Goal: Task Accomplishment & Management: Manage account settings

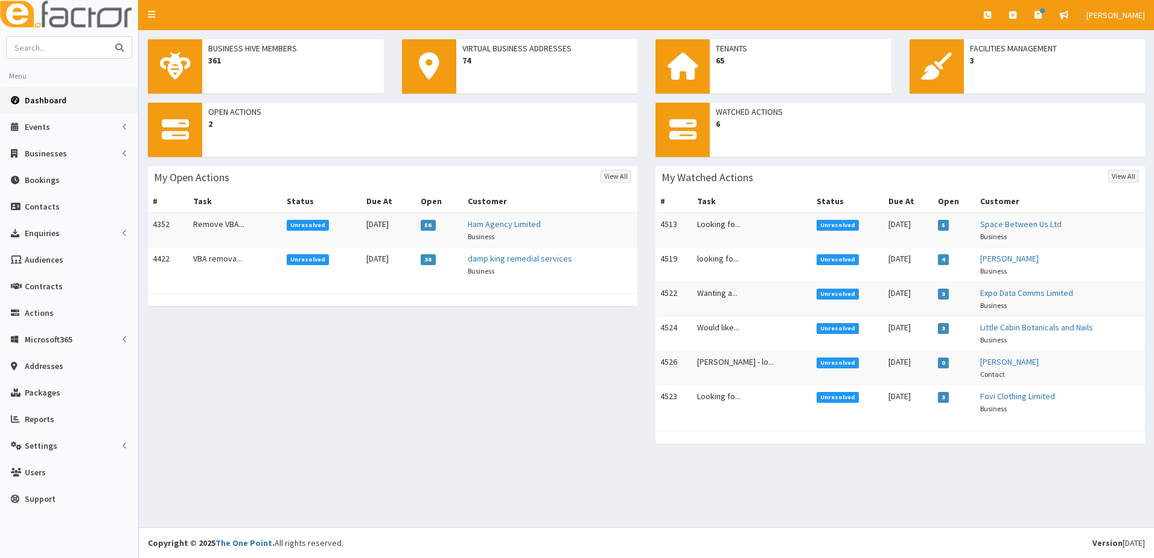
click at [57, 56] on input "text" at bounding box center [57, 47] width 101 height 21
type input "[PERSON_NAME]"
click at [107, 37] on button "submit" at bounding box center [119, 47] width 24 height 21
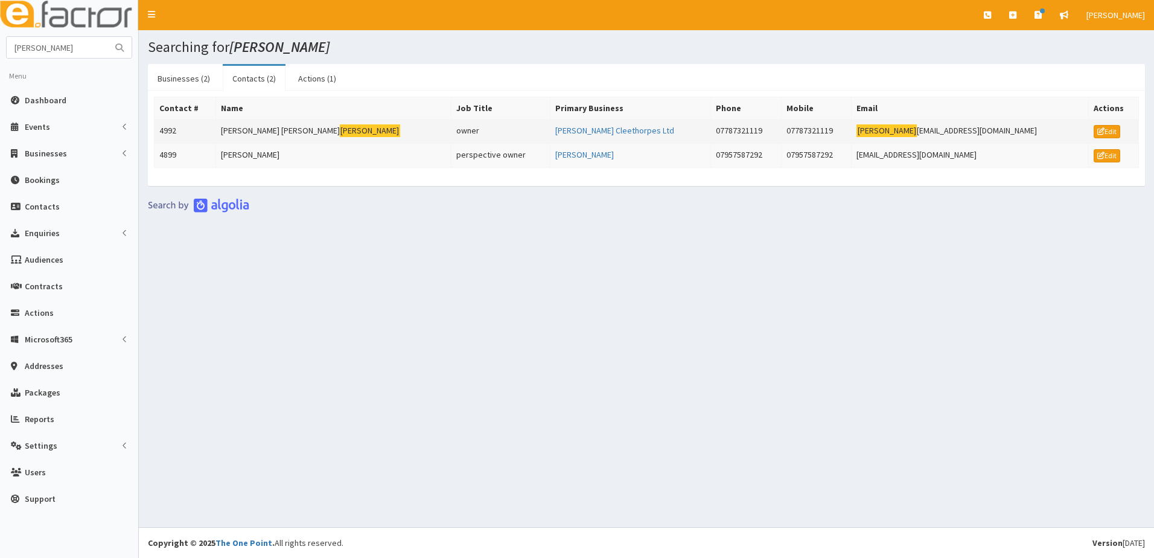
click at [167, 132] on td "4992" at bounding box center [185, 131] width 62 height 24
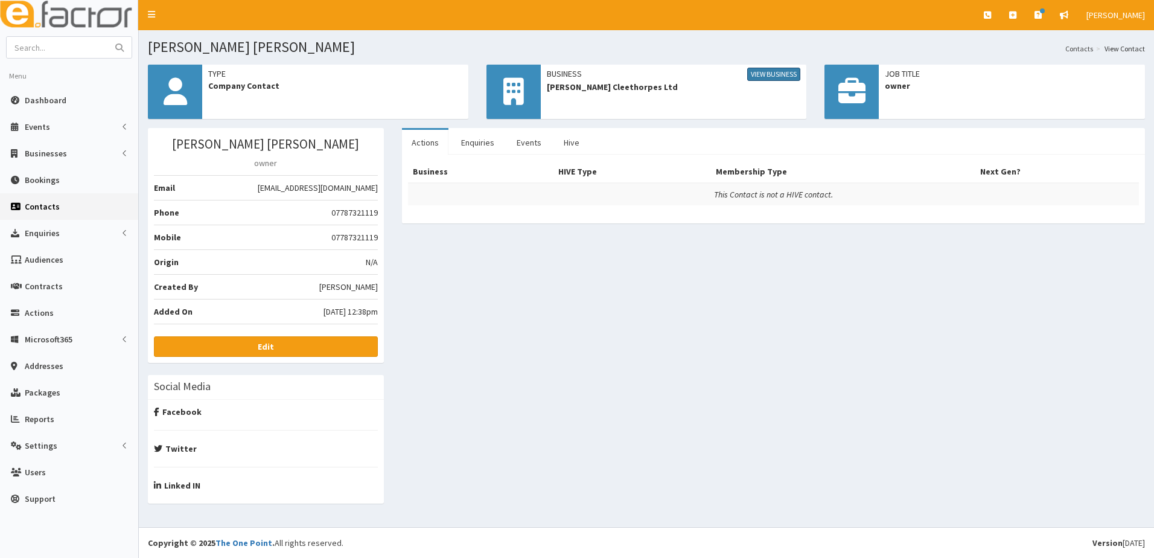
click at [769, 72] on link "View Business" at bounding box center [773, 74] width 53 height 13
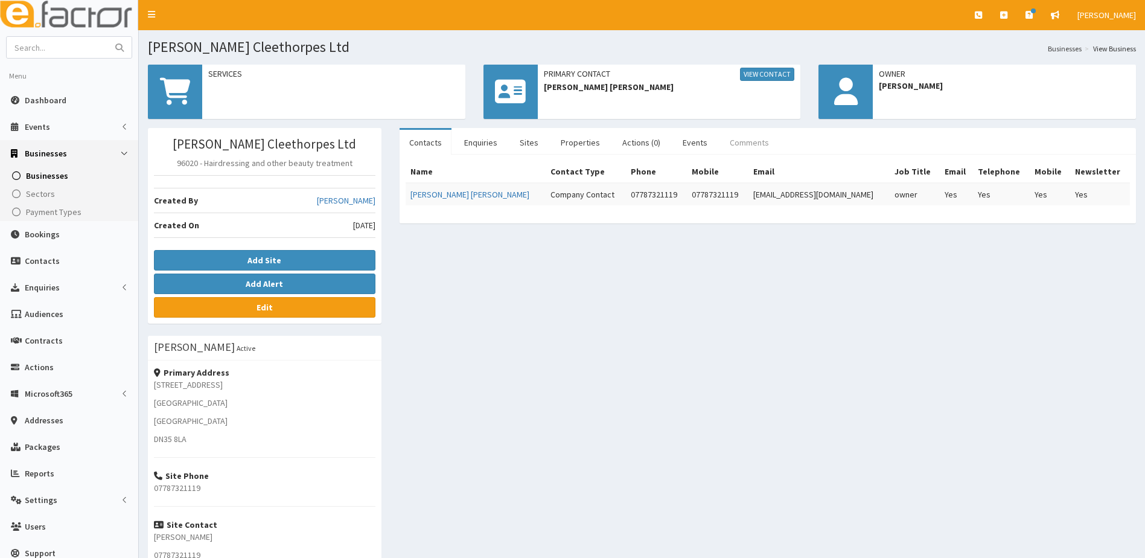
click at [740, 144] on link "Comments" at bounding box center [749, 142] width 59 height 25
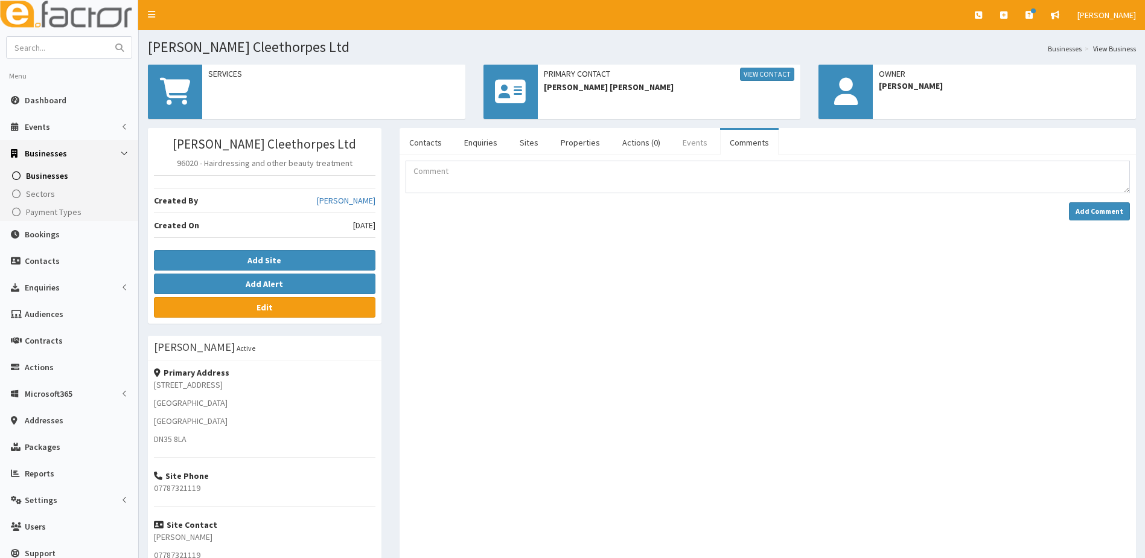
click at [680, 143] on link "Events" at bounding box center [695, 142] width 44 height 25
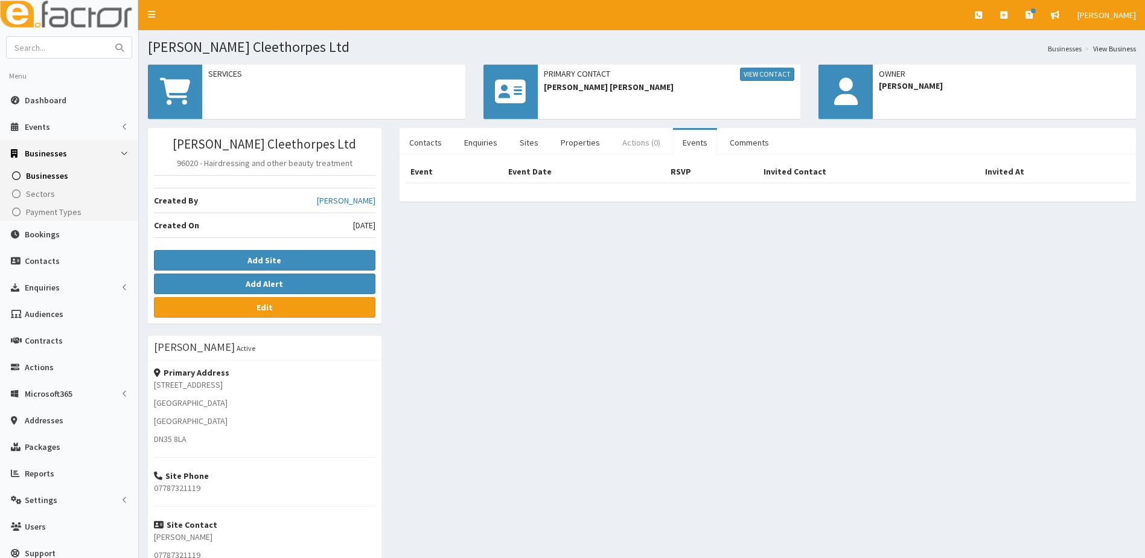
click at [625, 142] on link "Actions (0)" at bounding box center [641, 142] width 57 height 25
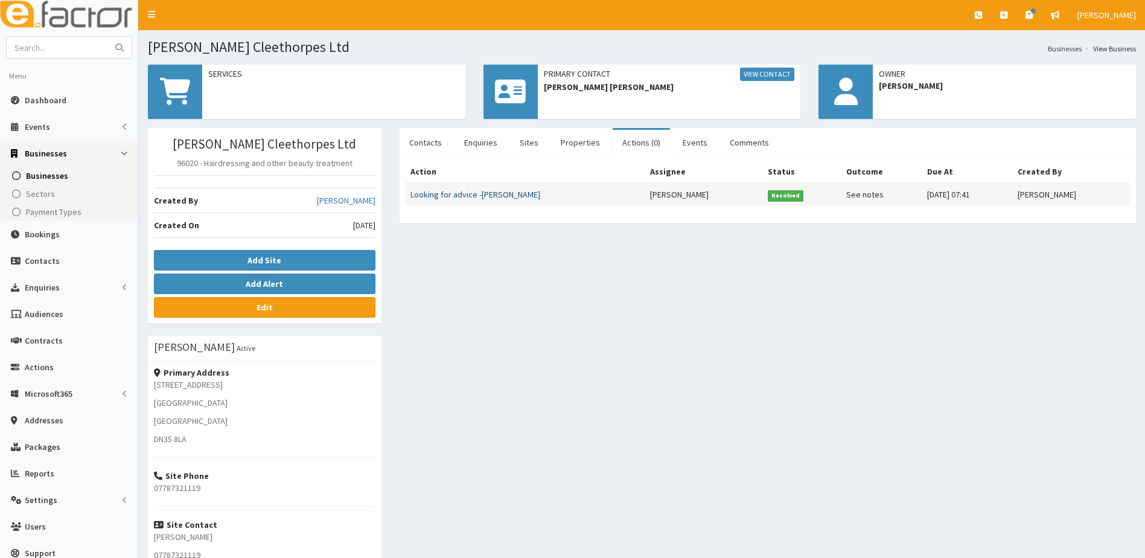
click at [453, 196] on link "Looking for advice -[PERSON_NAME]" at bounding box center [475, 194] width 130 height 11
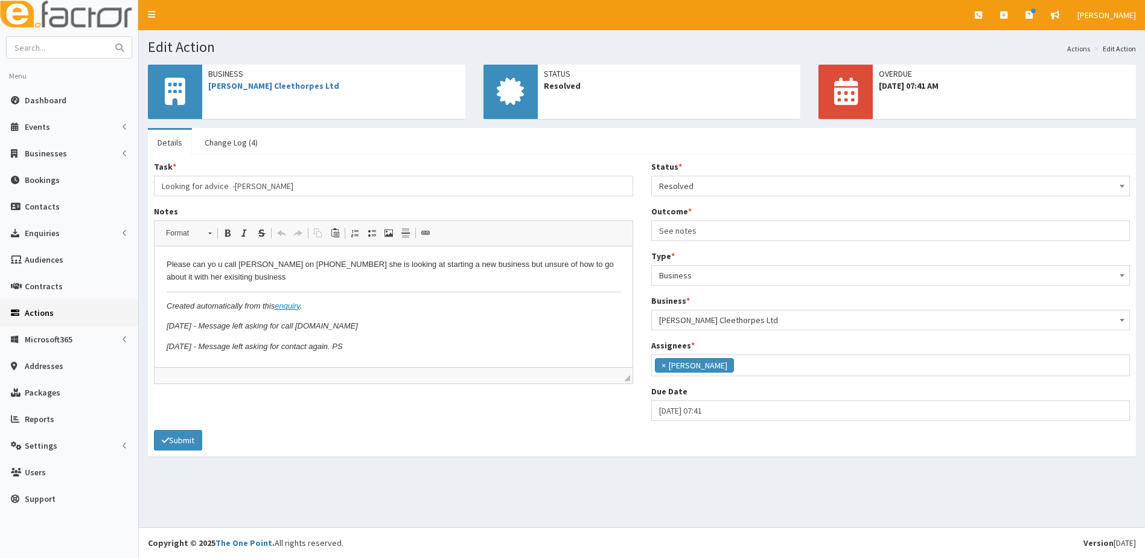
scroll to position [65, 0]
click at [252, 84] on link "[PERSON_NAME] Cleethorpes Ltd" at bounding box center [273, 85] width 131 height 11
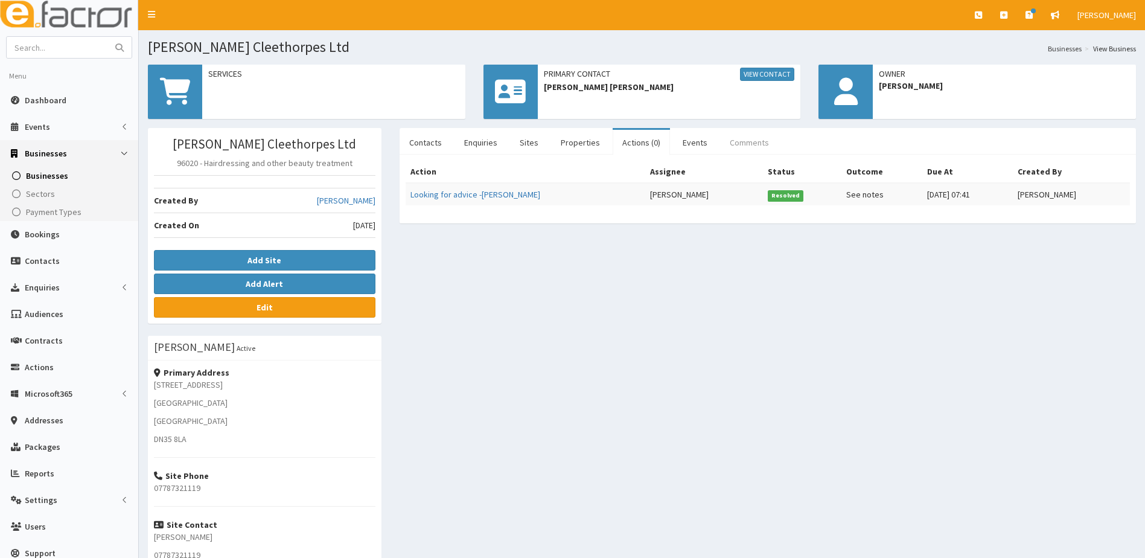
click at [751, 144] on link "Comments" at bounding box center [749, 142] width 59 height 25
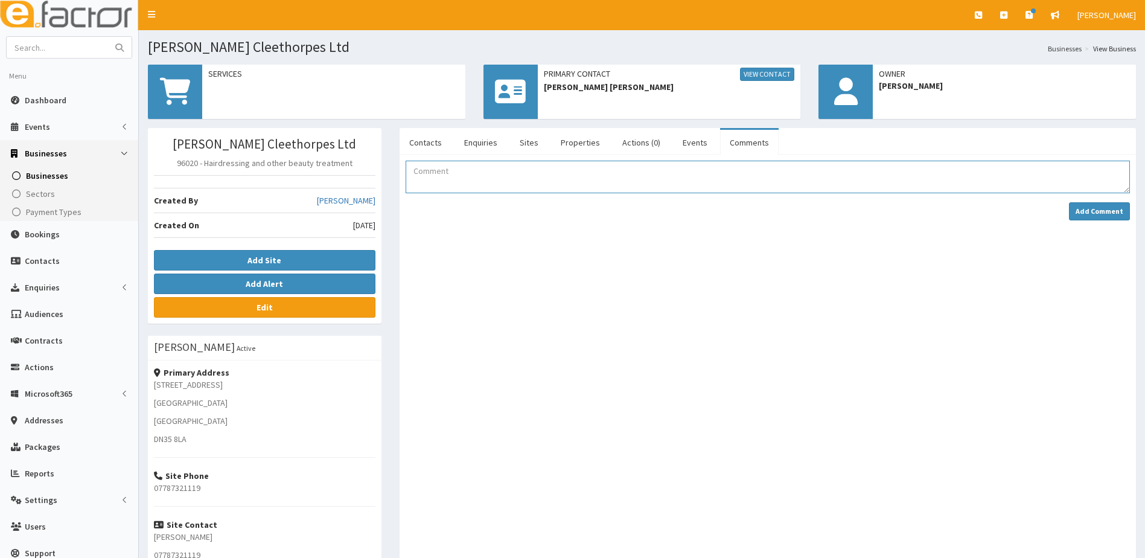
click at [477, 176] on textarea "Comment" at bounding box center [768, 177] width 724 height 33
type textarea "e"
drag, startPoint x: 451, startPoint y: 174, endPoint x: 473, endPoint y: 160, distance: 26.3
click at [451, 173] on textarea "Email sent asking for advice. Asked for clarification on if this is for [PERSON…" at bounding box center [768, 177] width 724 height 33
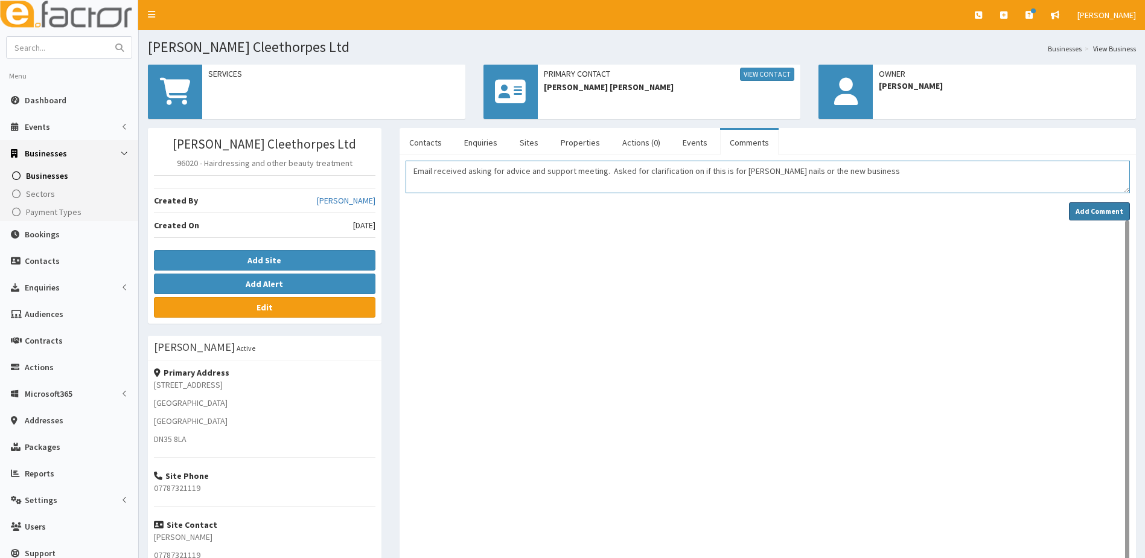
type textarea "Email received asking for advice and support meeting. Asked for clarification o…"
click at [1077, 211] on button "Add Comment" at bounding box center [1099, 211] width 61 height 18
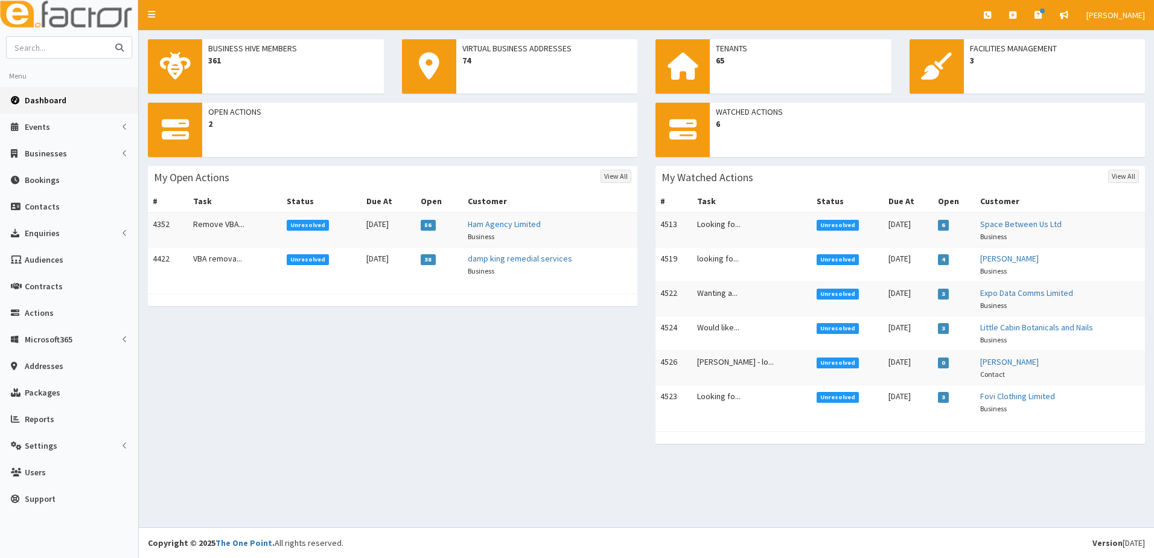
click at [40, 49] on input "text" at bounding box center [57, 47] width 101 height 21
type input "JS llod"
click at [107, 37] on button "submit" at bounding box center [119, 47] width 24 height 21
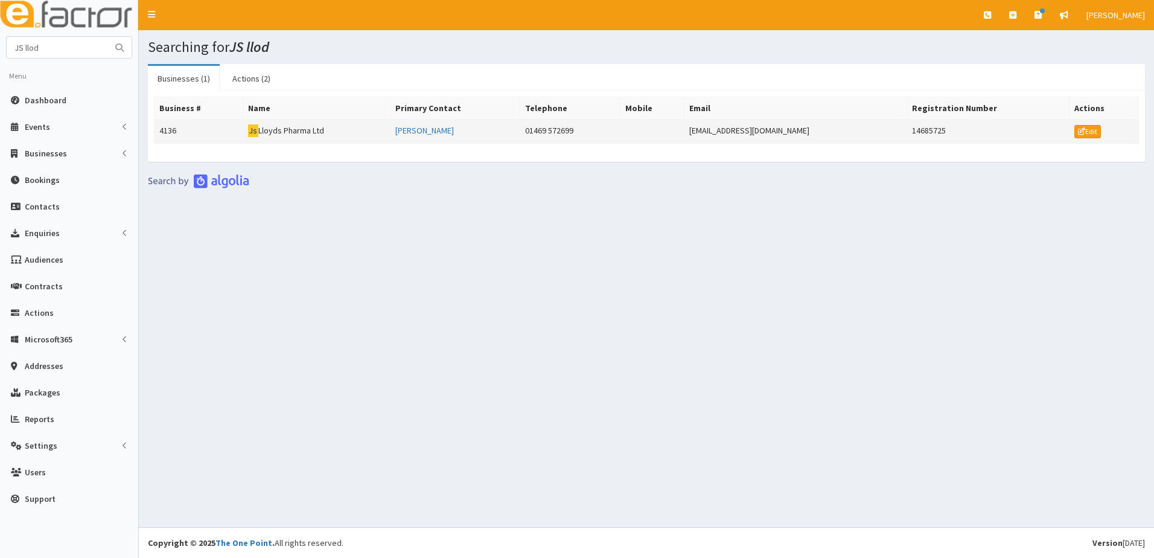
click at [171, 130] on td "4136" at bounding box center [198, 131] width 89 height 24
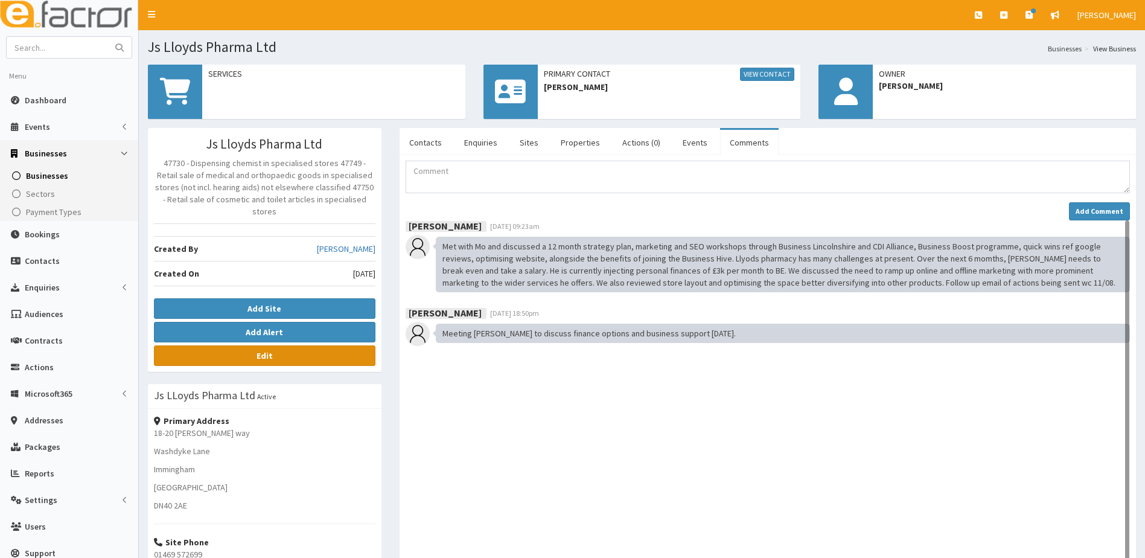
click at [264, 350] on b "Edit" at bounding box center [264, 355] width 16 height 11
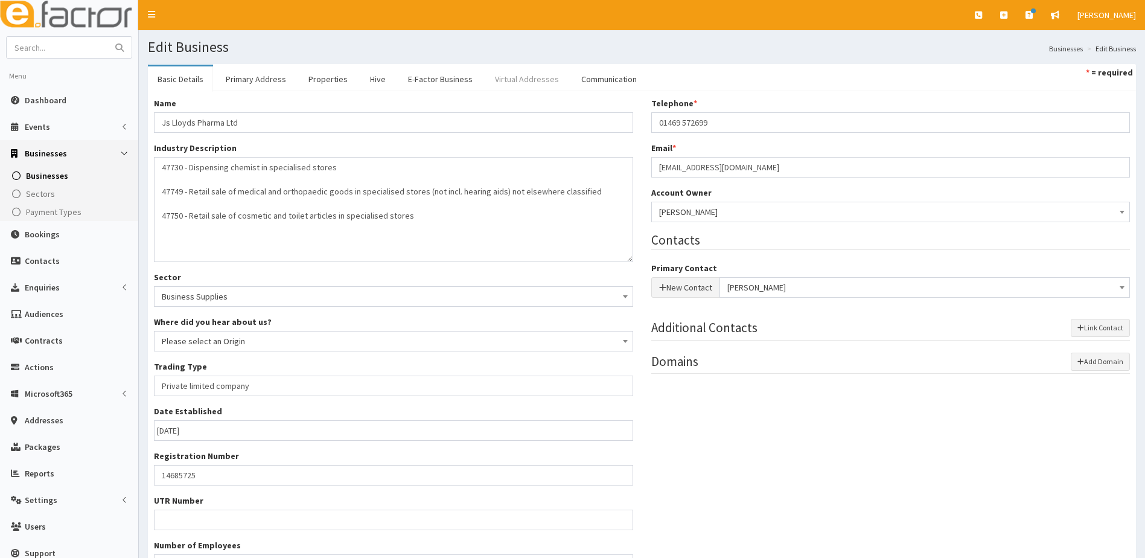
click at [502, 78] on link "Virtual Addresses" at bounding box center [526, 78] width 83 height 25
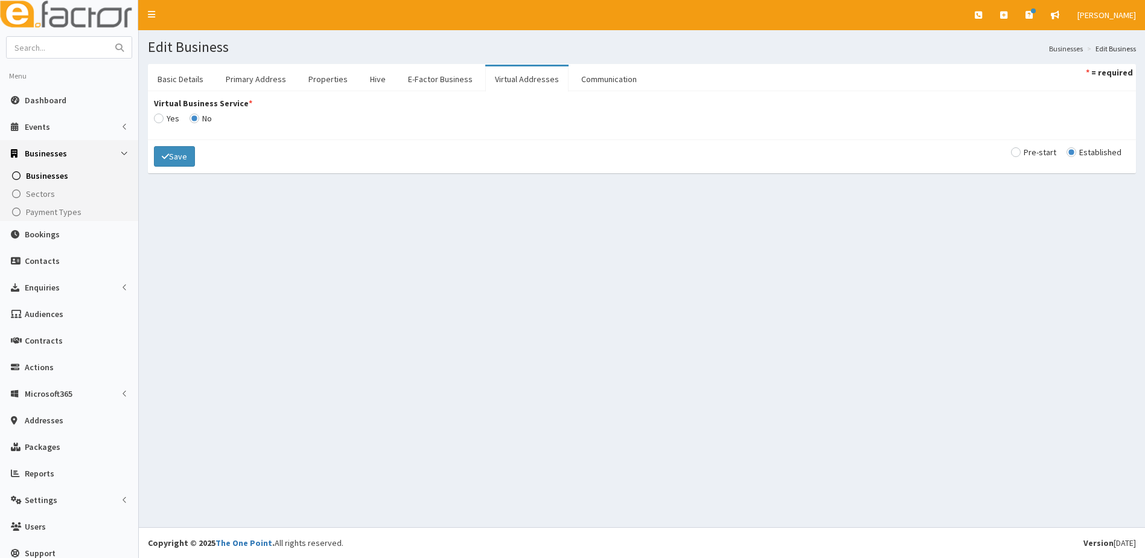
click at [162, 116] on input "Virtual Business Service *" at bounding box center [166, 118] width 25 height 8
radio input "true"
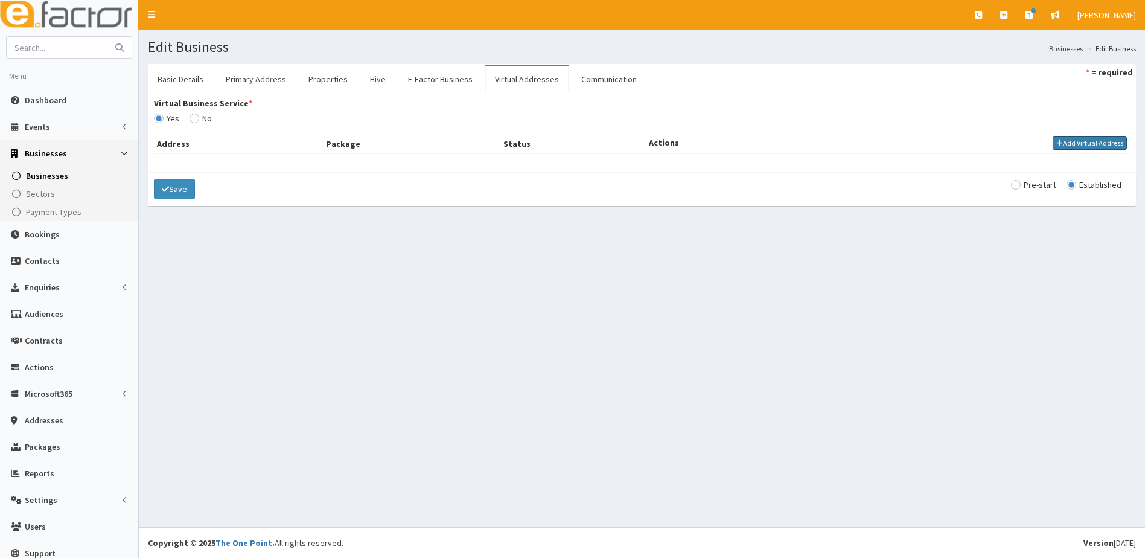
click at [1063, 139] on button "Add Virtual Address" at bounding box center [1089, 142] width 74 height 13
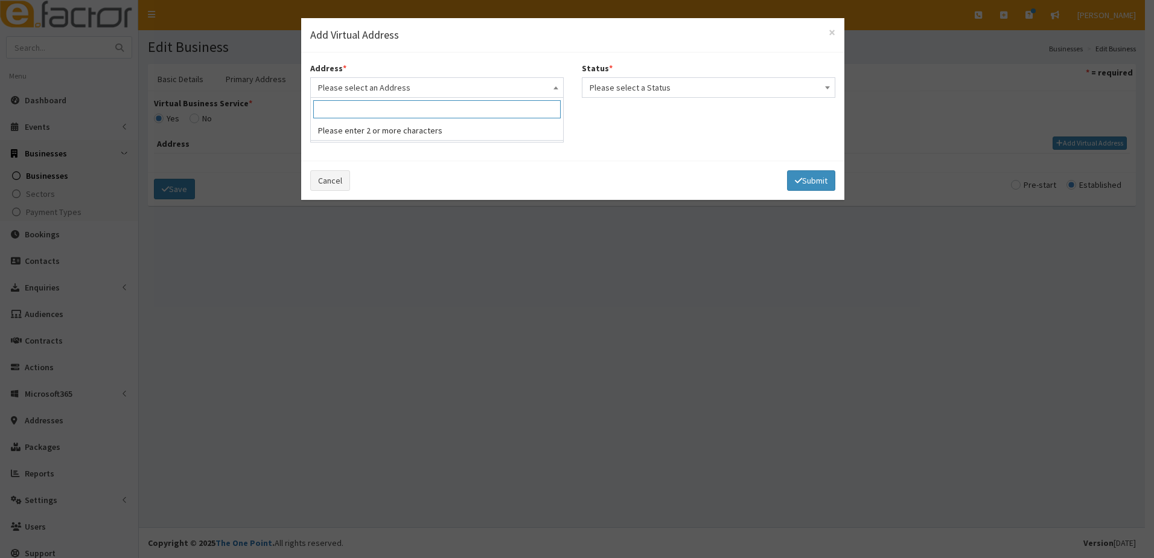
click at [495, 84] on span "Please select an Address" at bounding box center [437, 87] width 238 height 17
click at [632, 124] on div "Address * Please select an Address Please select an Address Package * Please se…" at bounding box center [572, 107] width 543 height 90
click at [629, 91] on span "Please select a Status" at bounding box center [709, 87] width 238 height 17
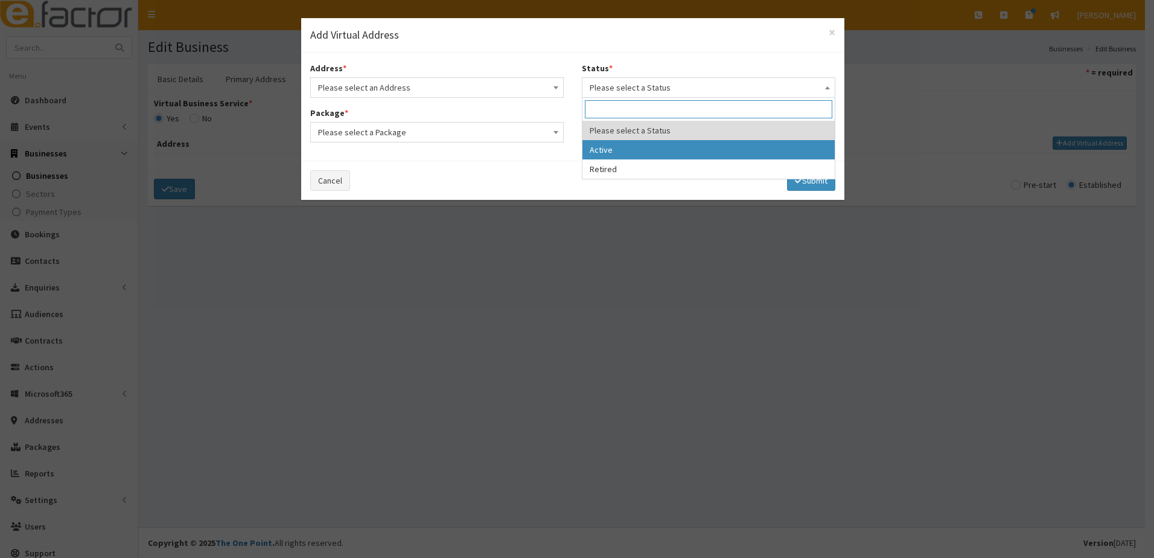
drag, startPoint x: 619, startPoint y: 148, endPoint x: 561, endPoint y: 138, distance: 58.8
select select "1"
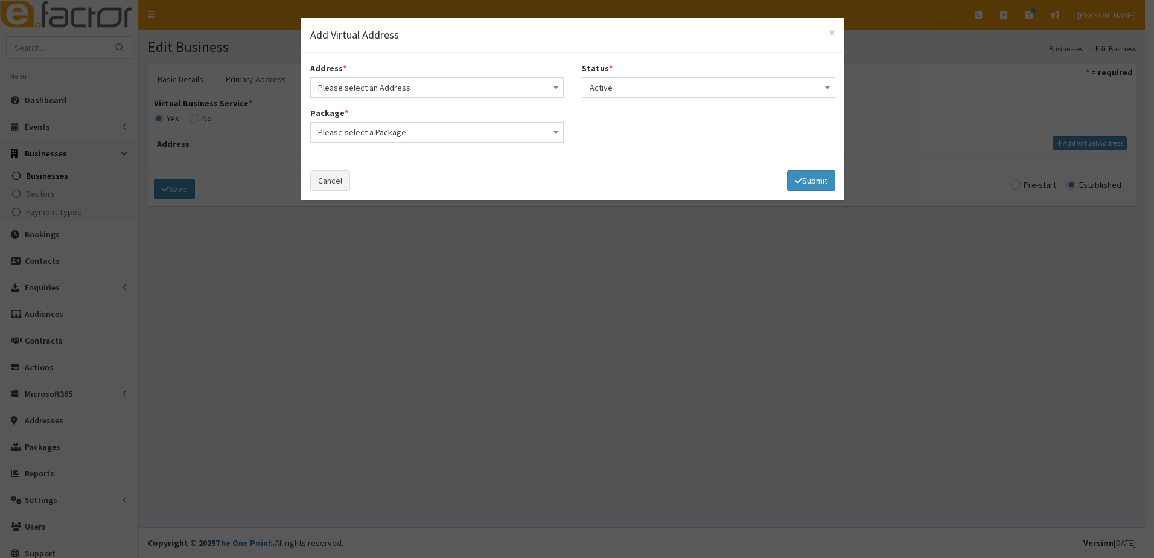
click at [499, 131] on span "Please select a Package" at bounding box center [437, 132] width 238 height 17
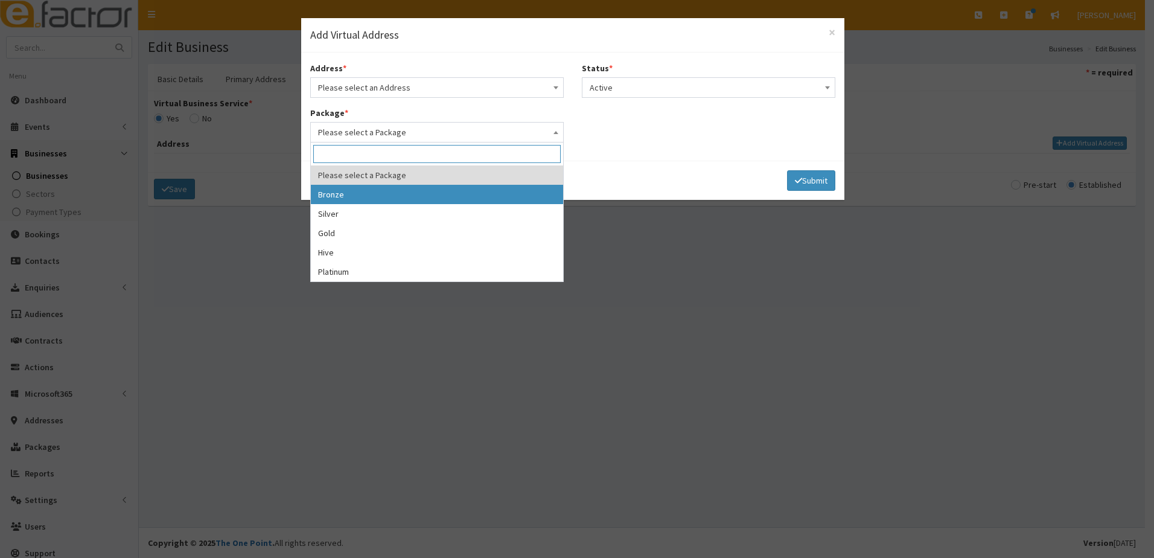
select select "1"
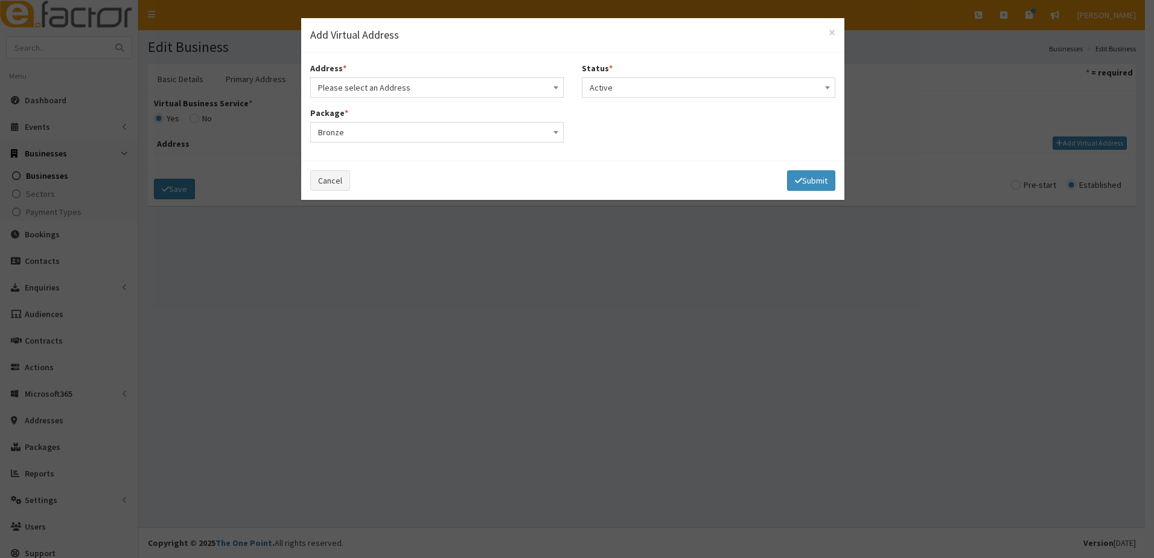
click at [415, 89] on span "Please select an Address" at bounding box center [437, 87] width 238 height 17
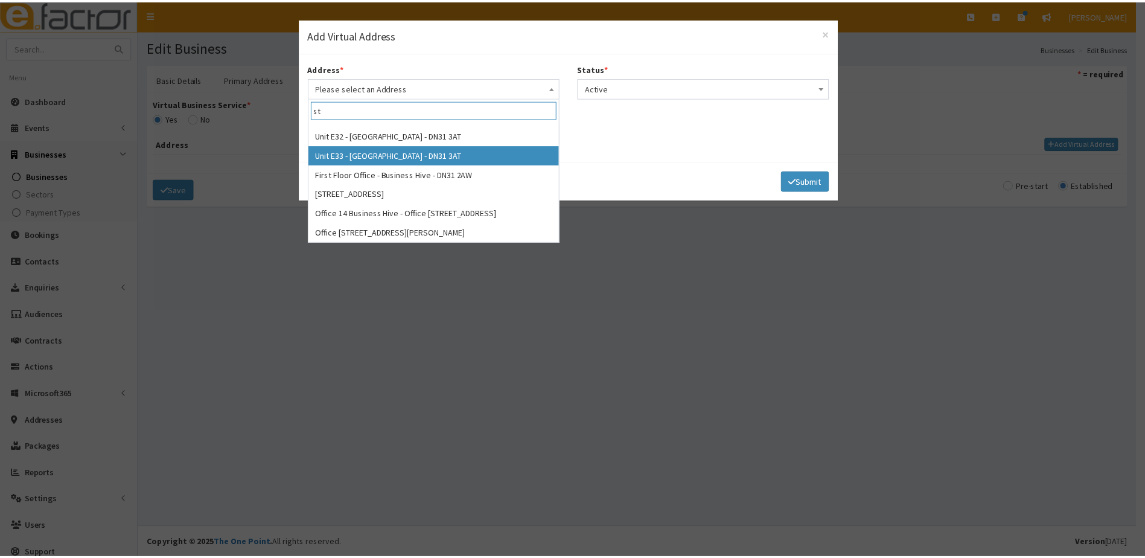
scroll to position [1861, 0]
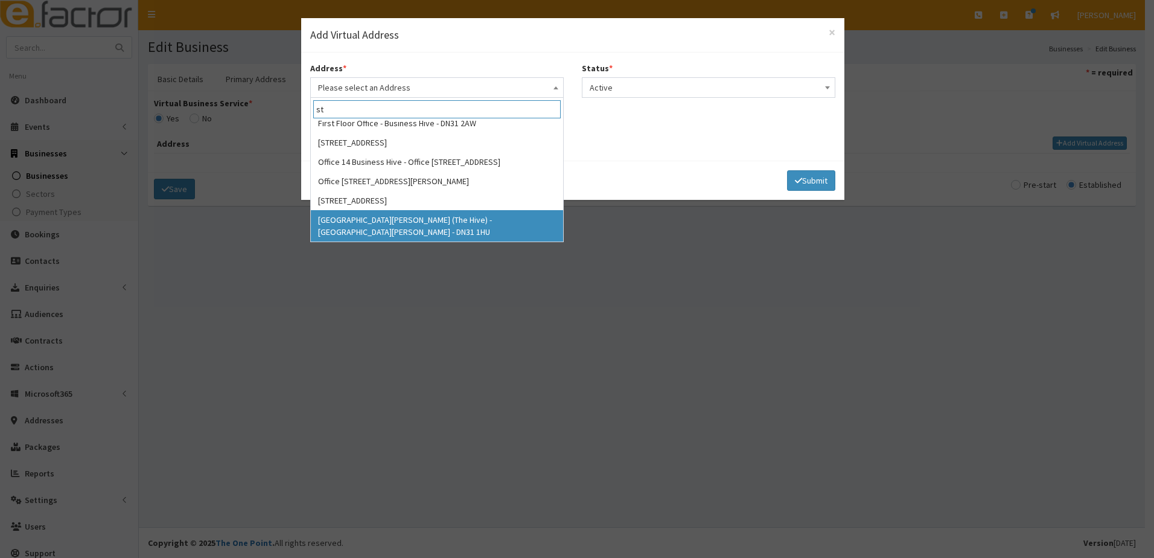
type input "st"
select select "104"
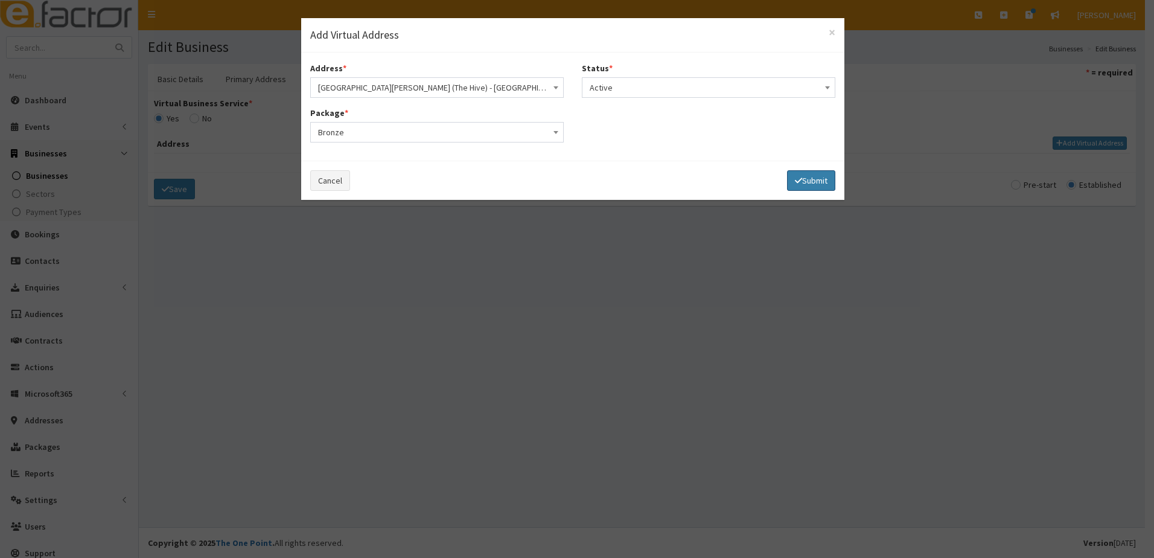
click at [804, 182] on button "Submit" at bounding box center [811, 180] width 48 height 21
select select
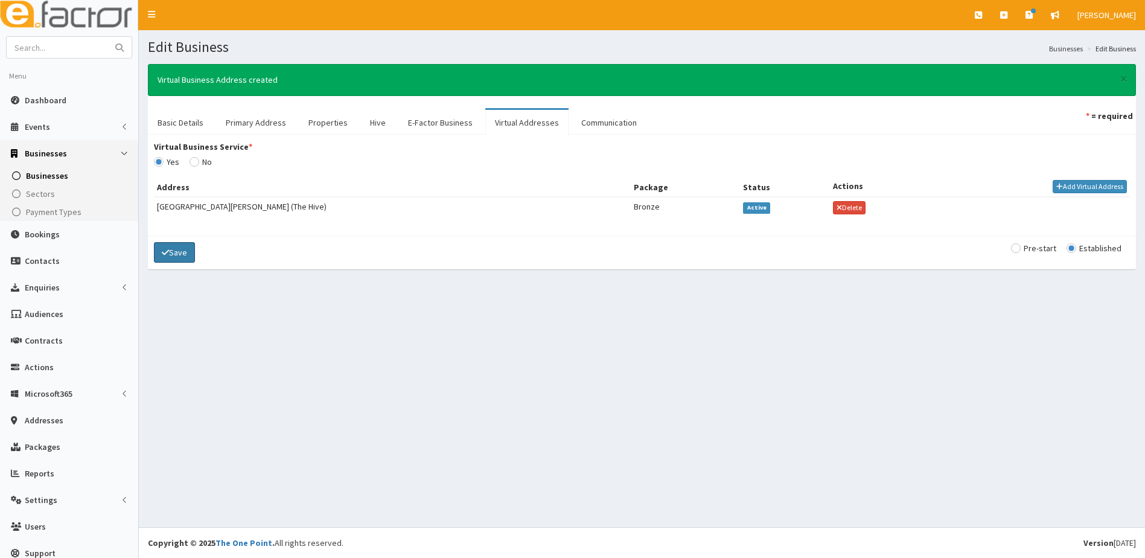
click at [183, 253] on button "Save" at bounding box center [174, 252] width 41 height 21
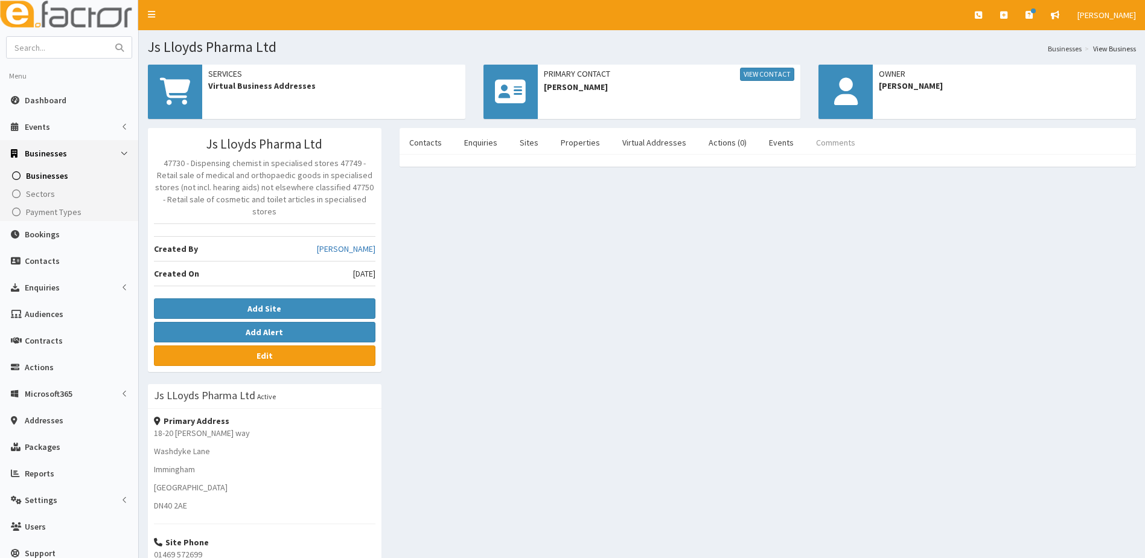
click at [829, 139] on link "Comments" at bounding box center [835, 142] width 59 height 25
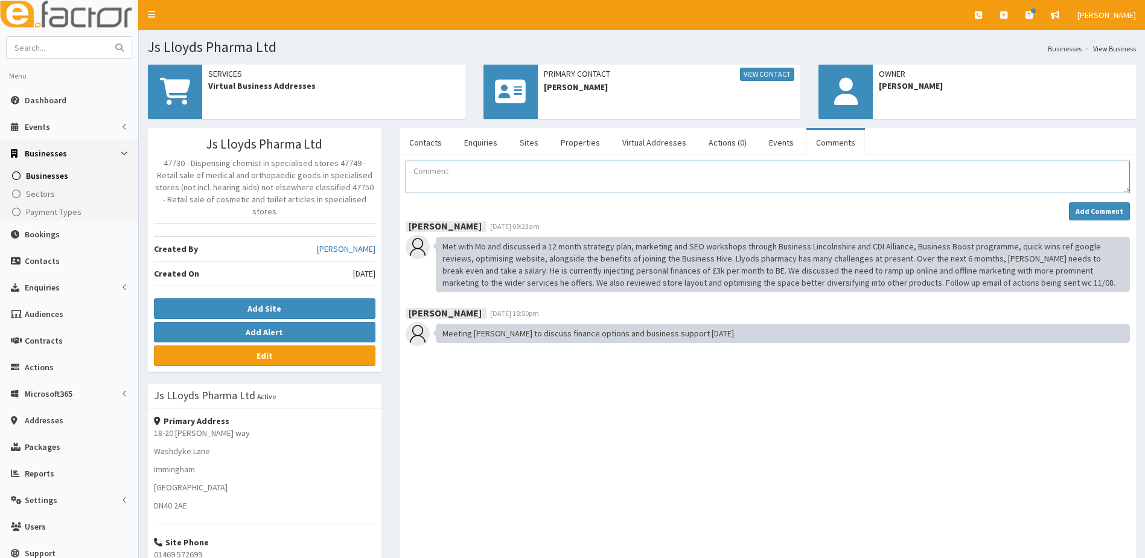
click at [451, 171] on textarea "Comment" at bounding box center [768, 177] width 724 height 33
type textarea "VBA Set up at the [GEOGRAPHIC_DATA][PERSON_NAME]"
click at [1085, 212] on strong "Add Comment" at bounding box center [1099, 210] width 48 height 9
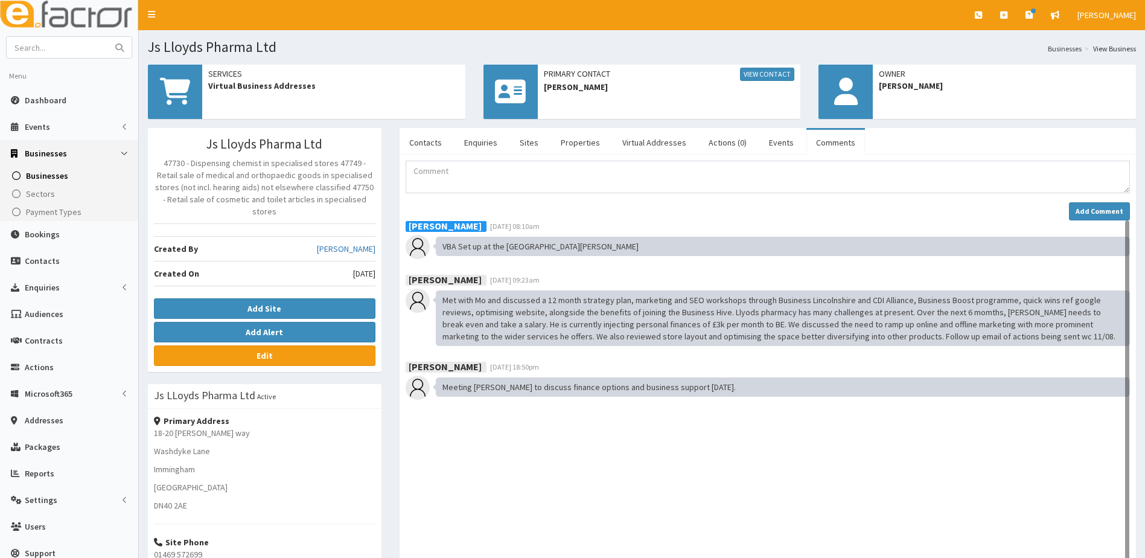
click at [39, 173] on span "Businesses" at bounding box center [47, 175] width 42 height 11
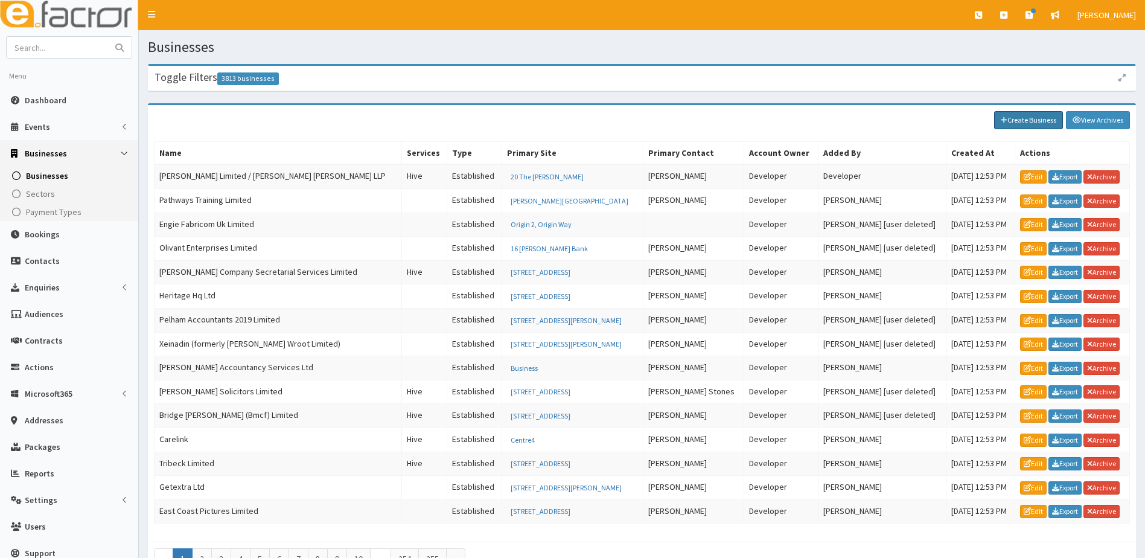
click at [1017, 124] on link "Create Business" at bounding box center [1028, 120] width 69 height 18
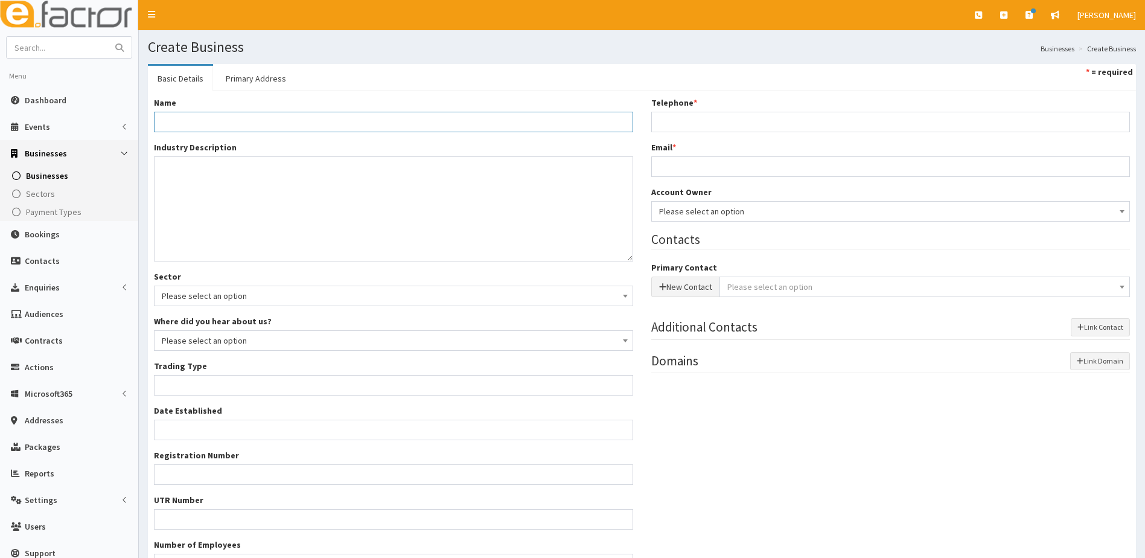
click at [177, 121] on input "Name *" at bounding box center [393, 122] width 479 height 21
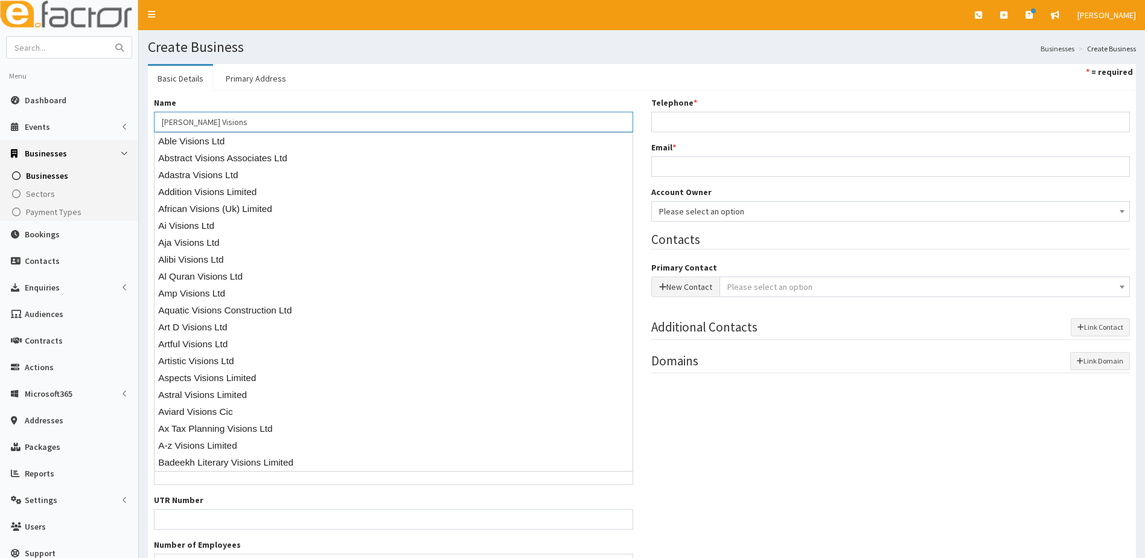
type input "[PERSON_NAME] Visions"
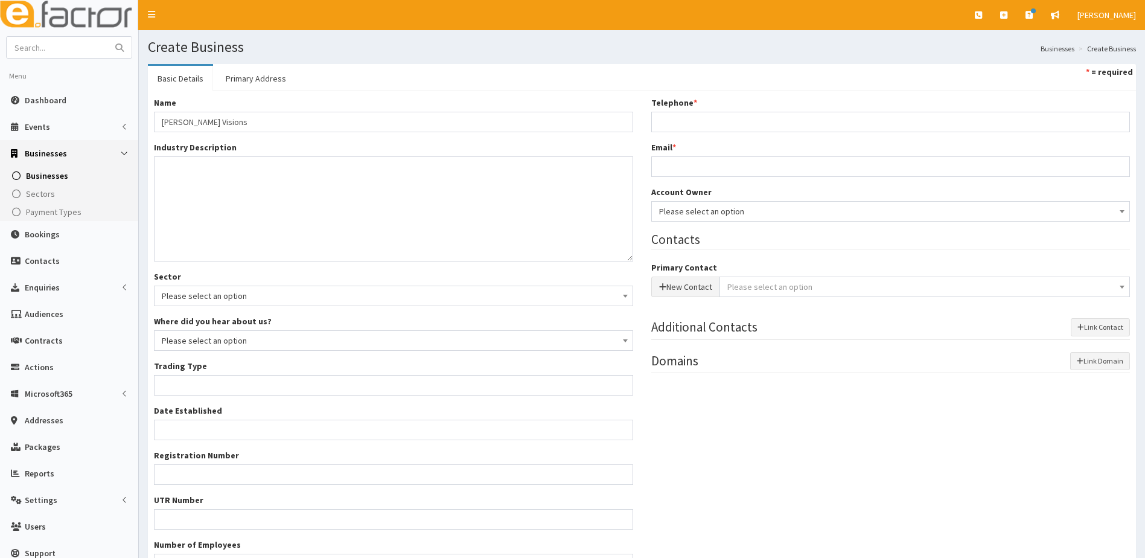
click at [331, 91] on div "Name * [PERSON_NAME] Visions Industry Description * Sector Please select an opt…" at bounding box center [642, 340] width 988 height 498
click at [193, 179] on textarea "Industry Description *" at bounding box center [393, 208] width 479 height 105
click at [181, 174] on textarea "Industry Description *" at bounding box center [393, 208] width 479 height 105
